Goal: Check status: Check status

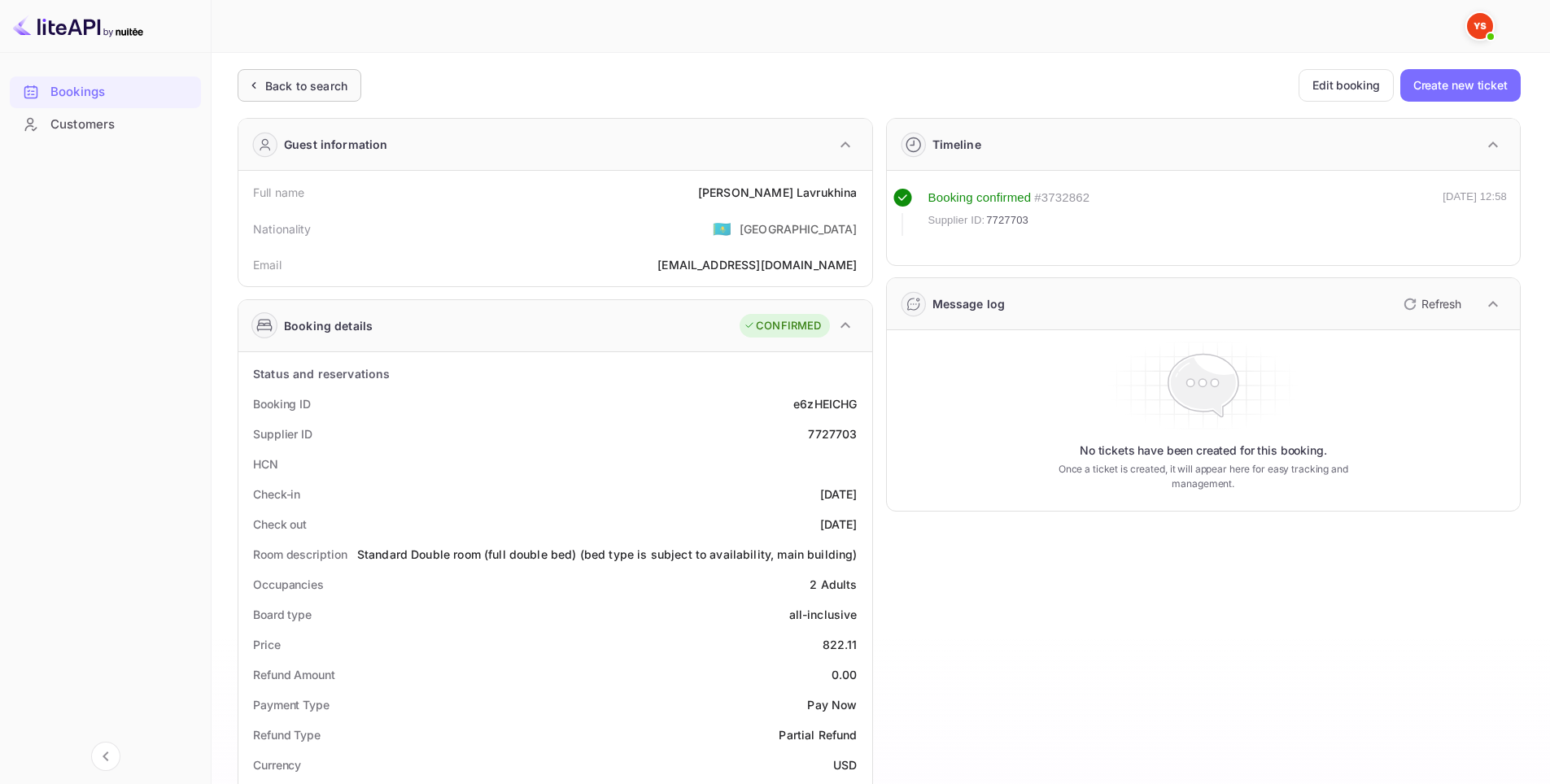
click at [321, 89] on div "Back to search" at bounding box center [307, 86] width 82 height 17
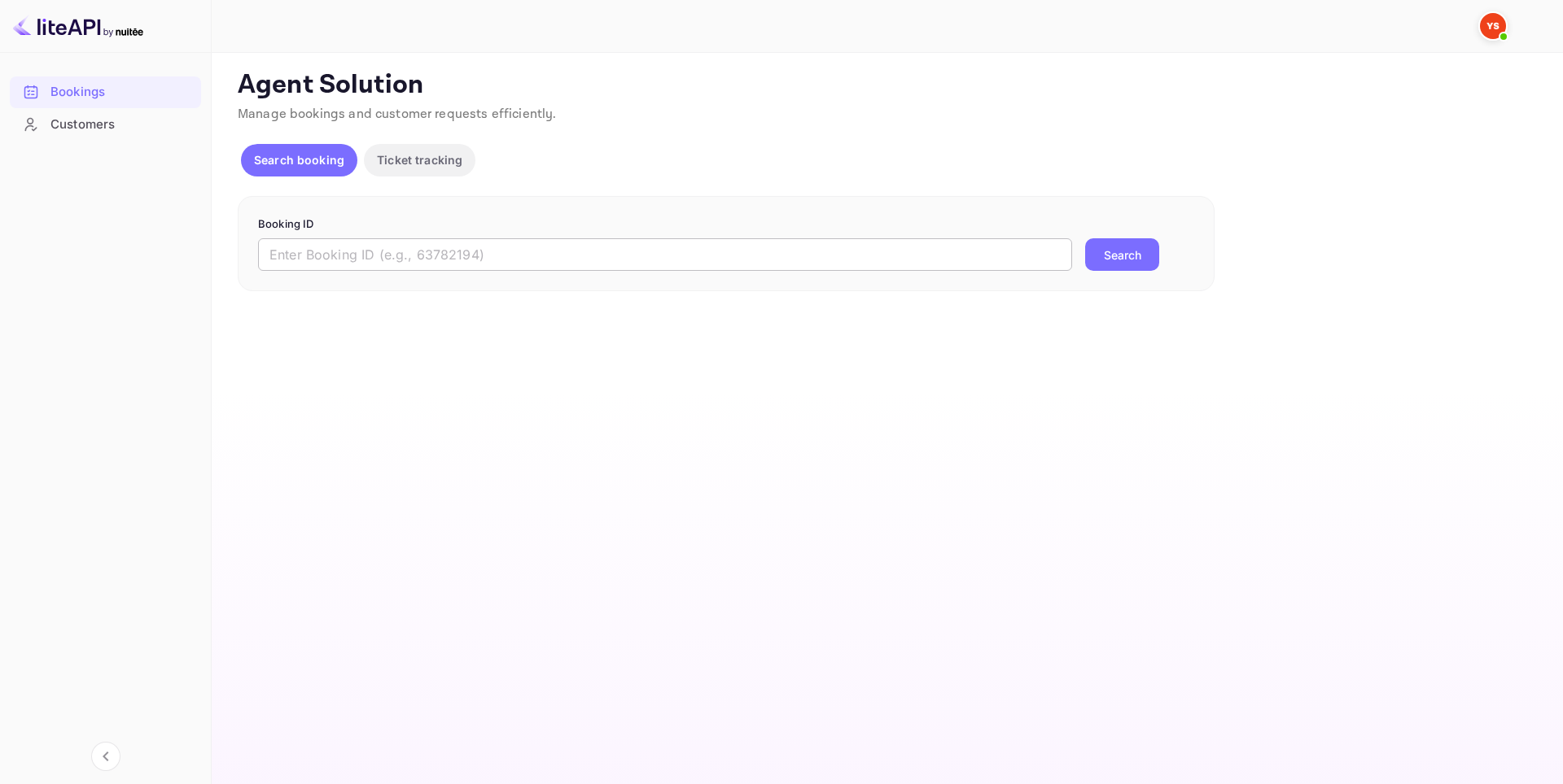
click at [680, 251] on input "text" at bounding box center [665, 255] width 814 height 32
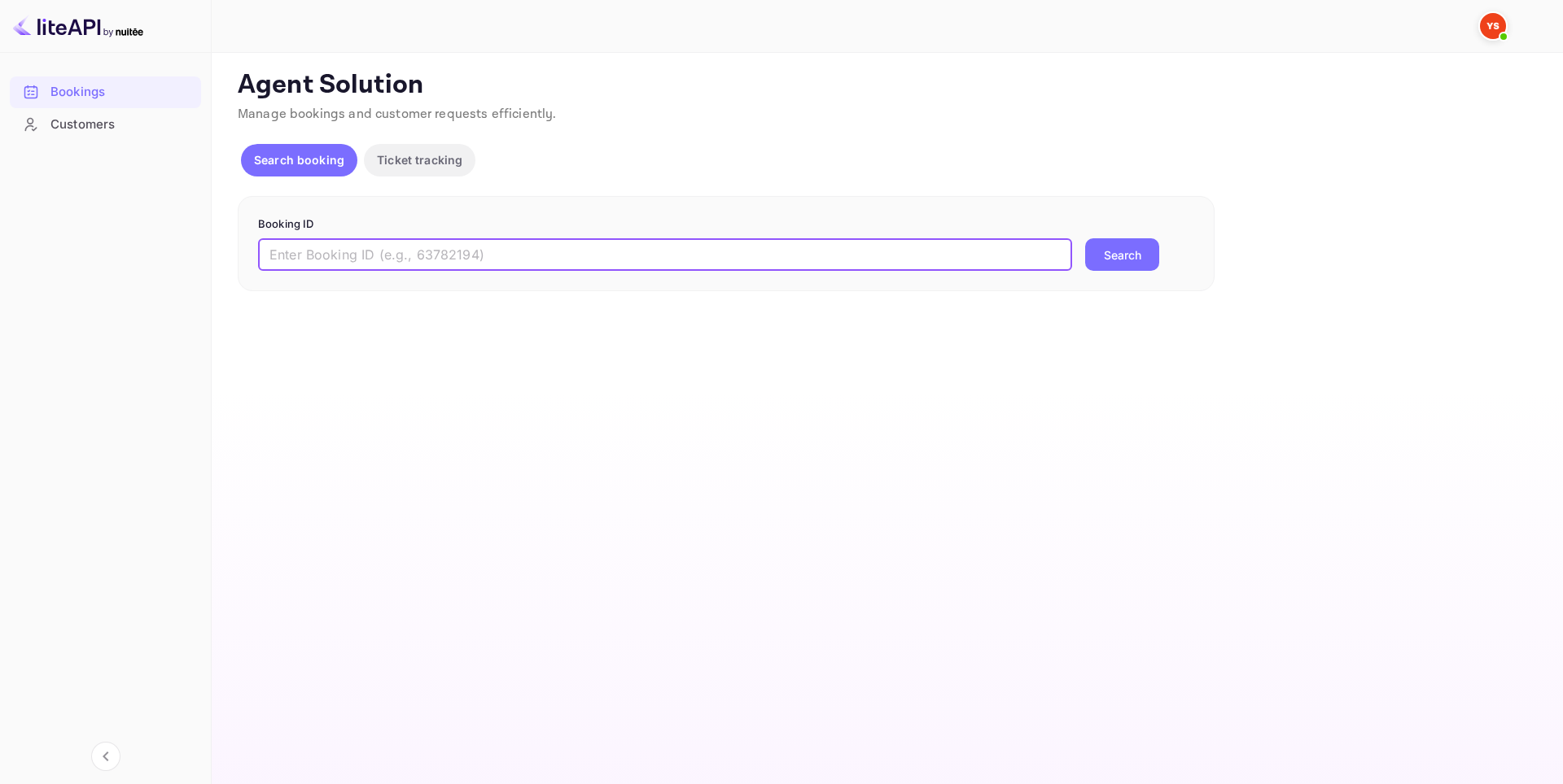
paste input "9762776"
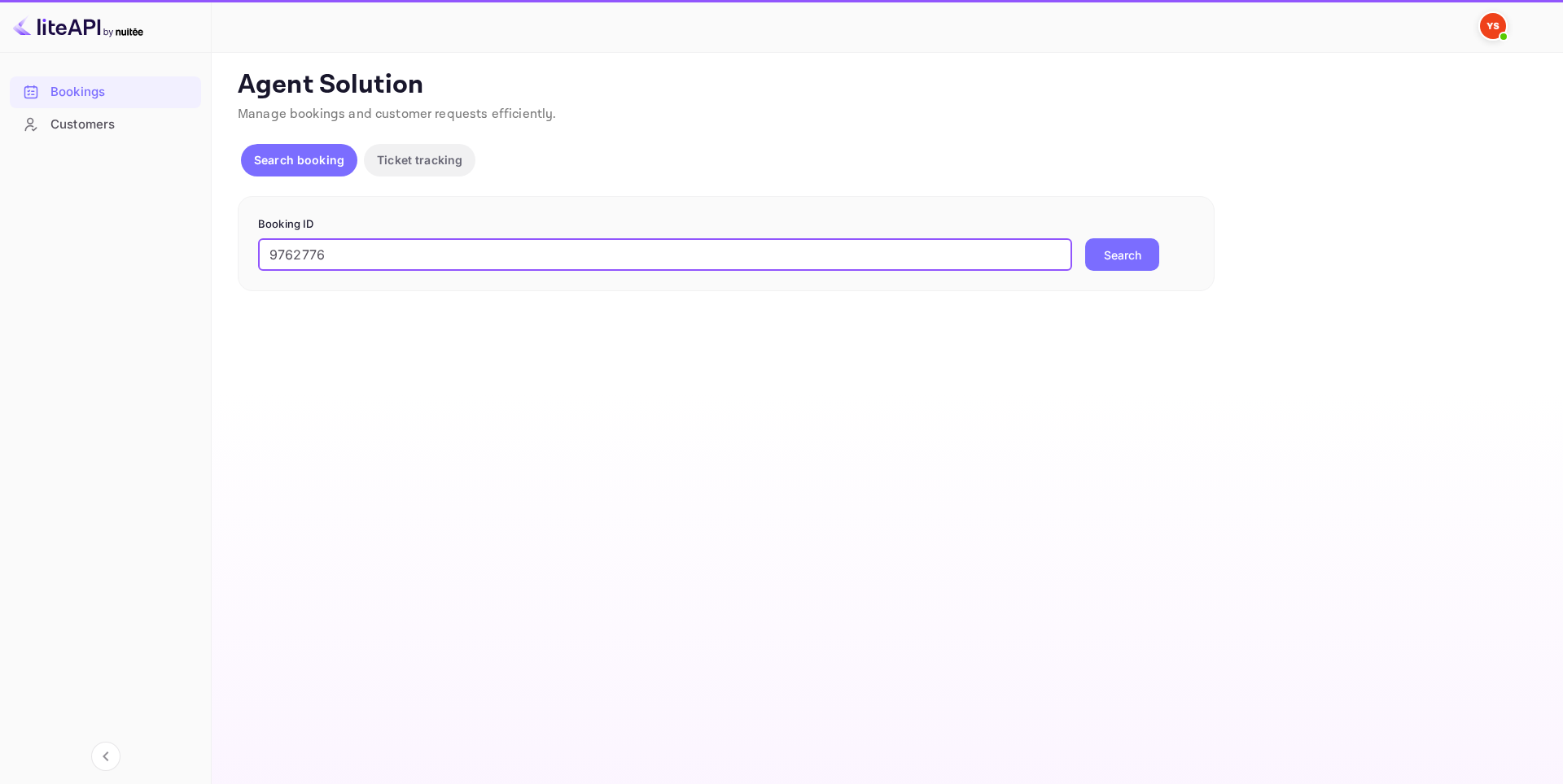
type input "9762776"
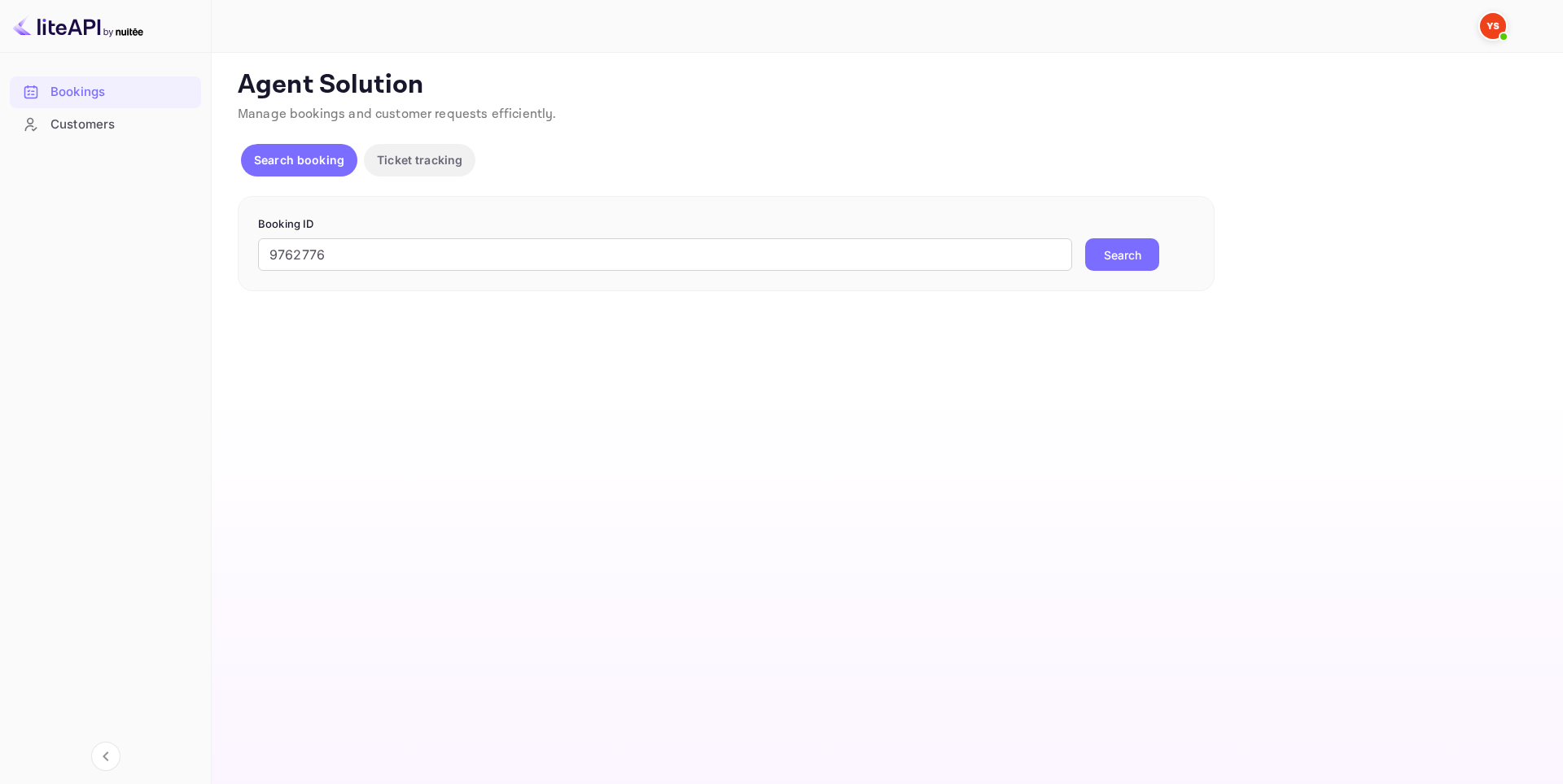
click at [1136, 249] on button "Search" at bounding box center [1123, 255] width 75 height 32
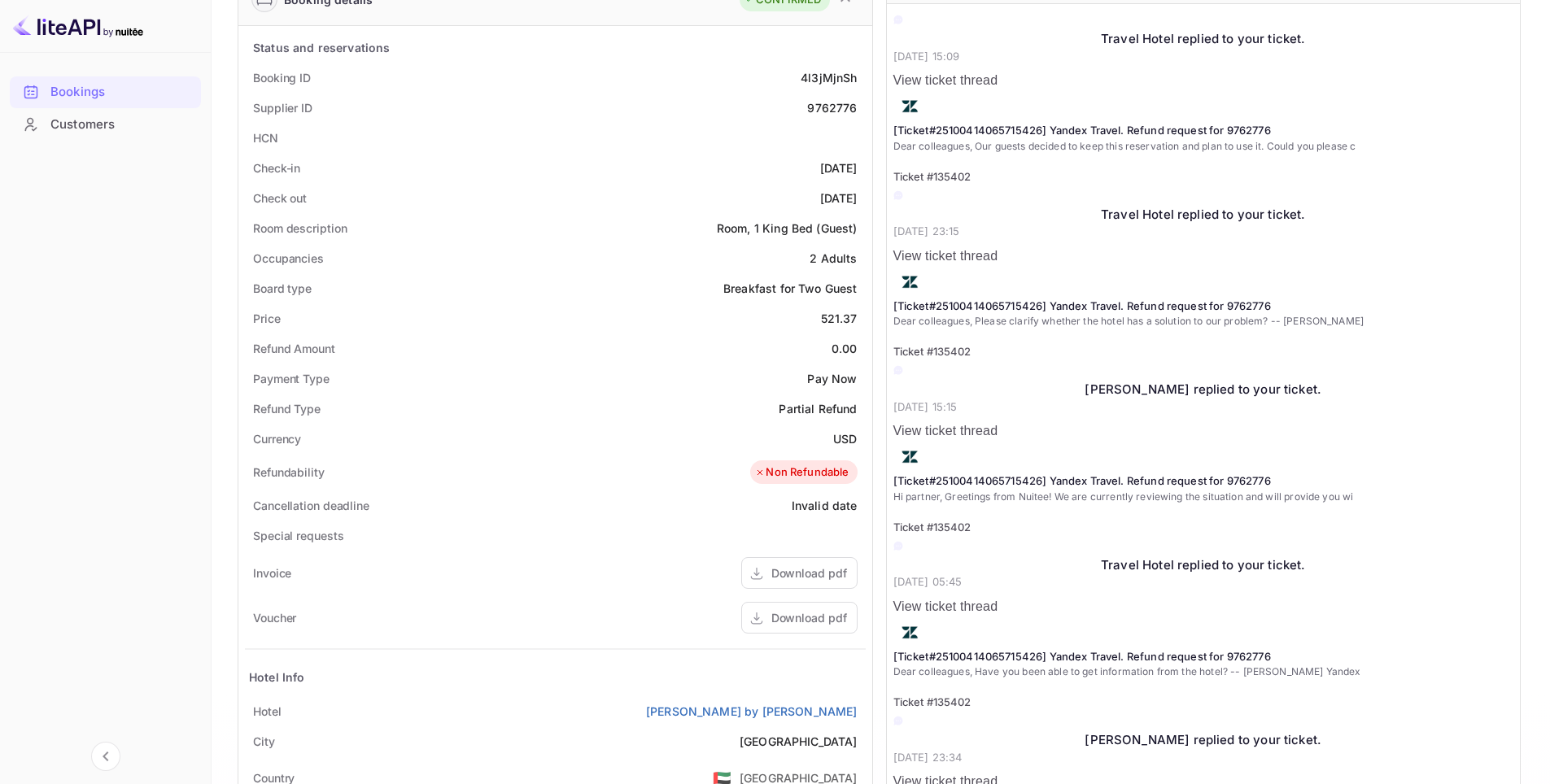
scroll to position [732, 0]
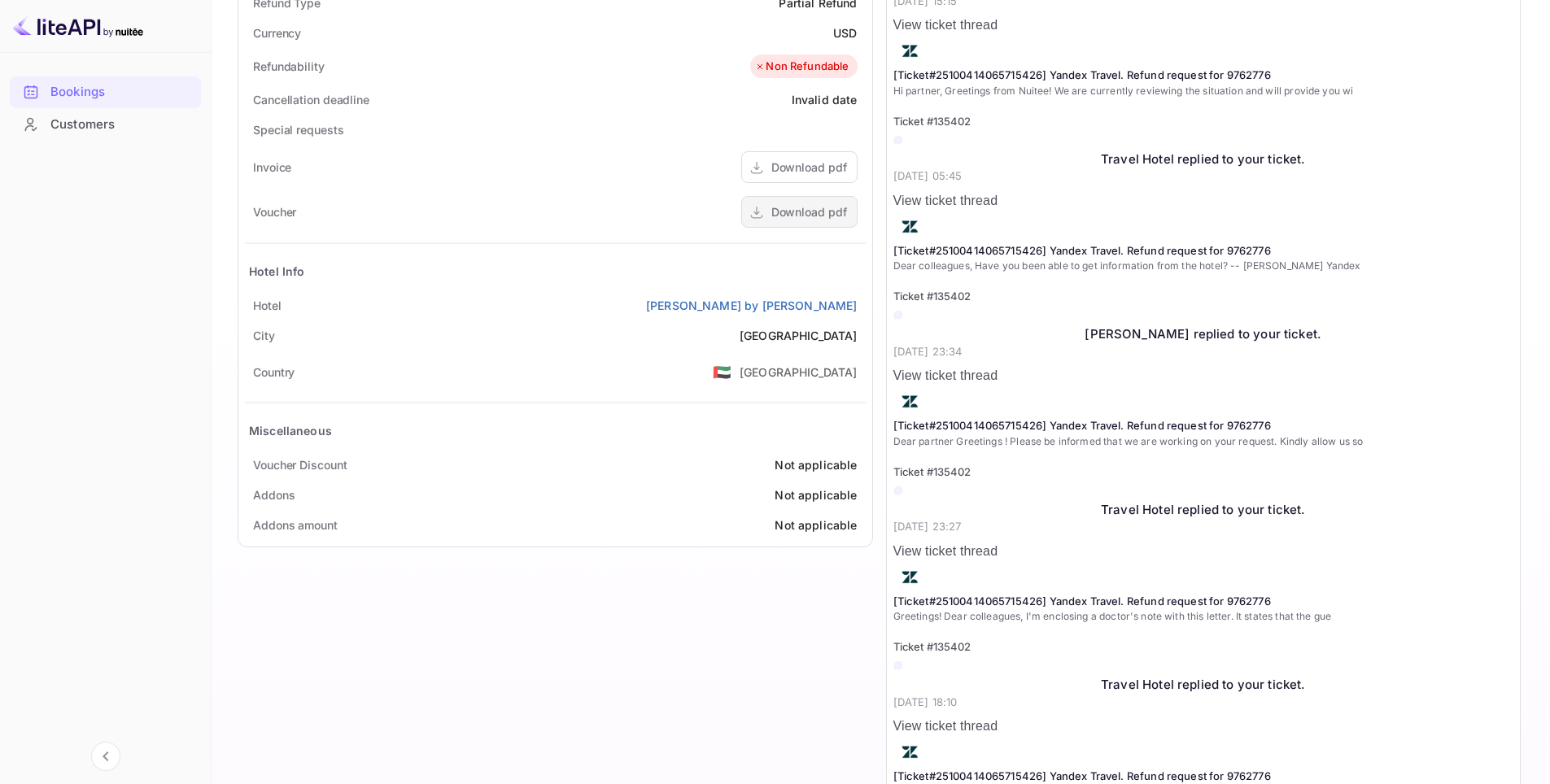
click at [826, 215] on div "Download pdf" at bounding box center [809, 212] width 75 height 17
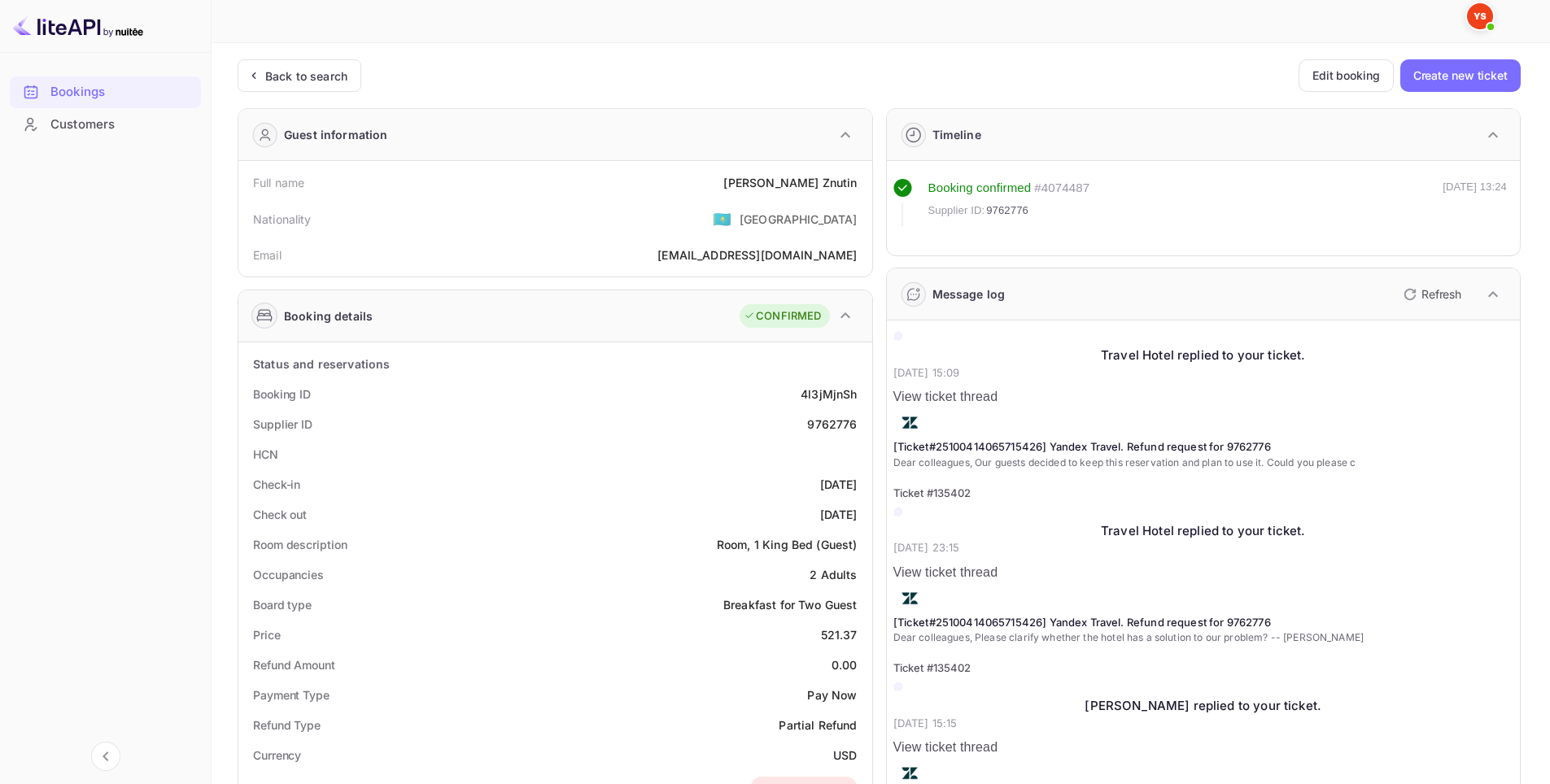
scroll to position [0, 0]
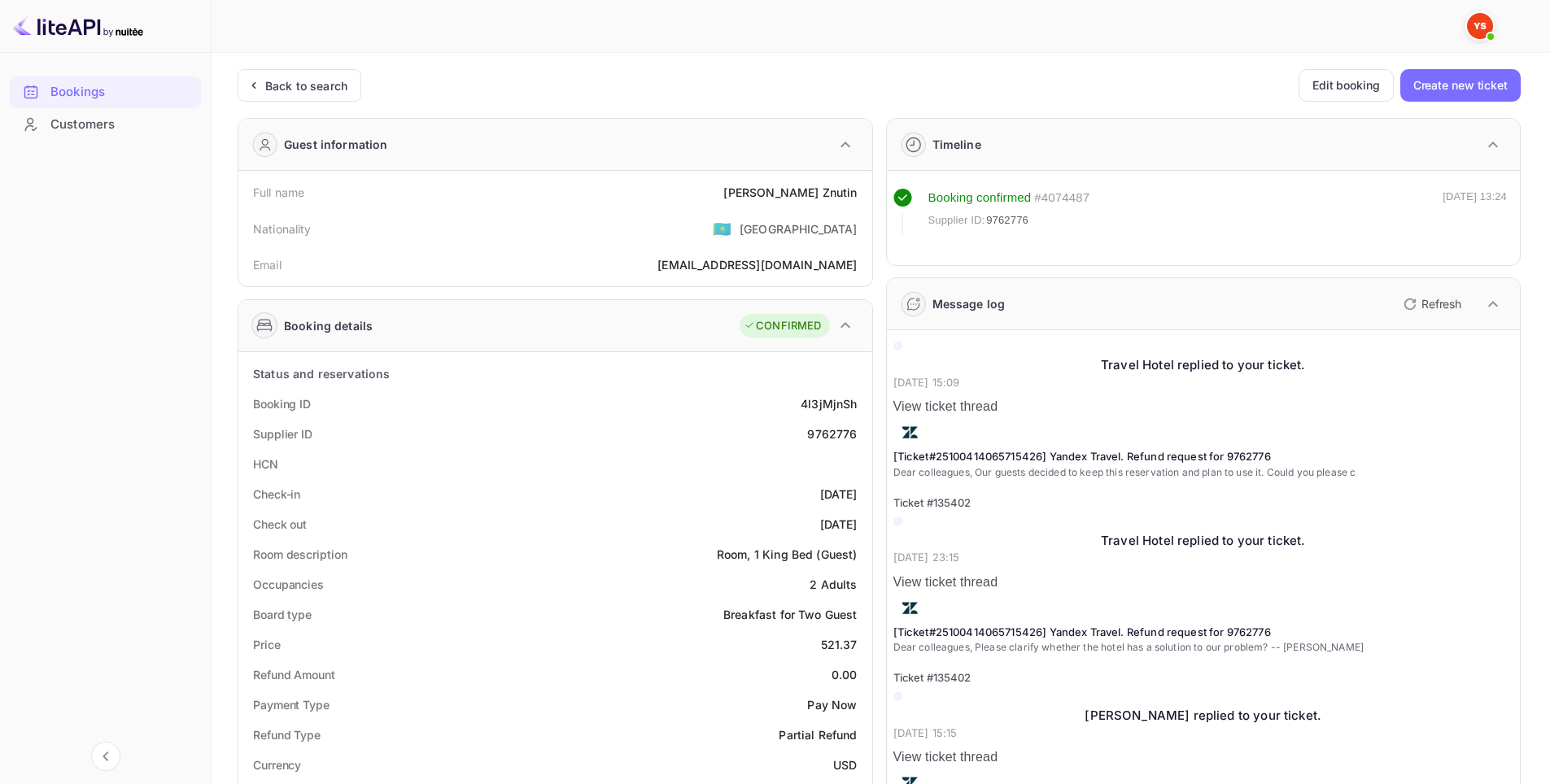
click at [838, 436] on div "9762776" at bounding box center [832, 434] width 50 height 17
copy div "9762776"
